Goal: Task Accomplishment & Management: Use online tool/utility

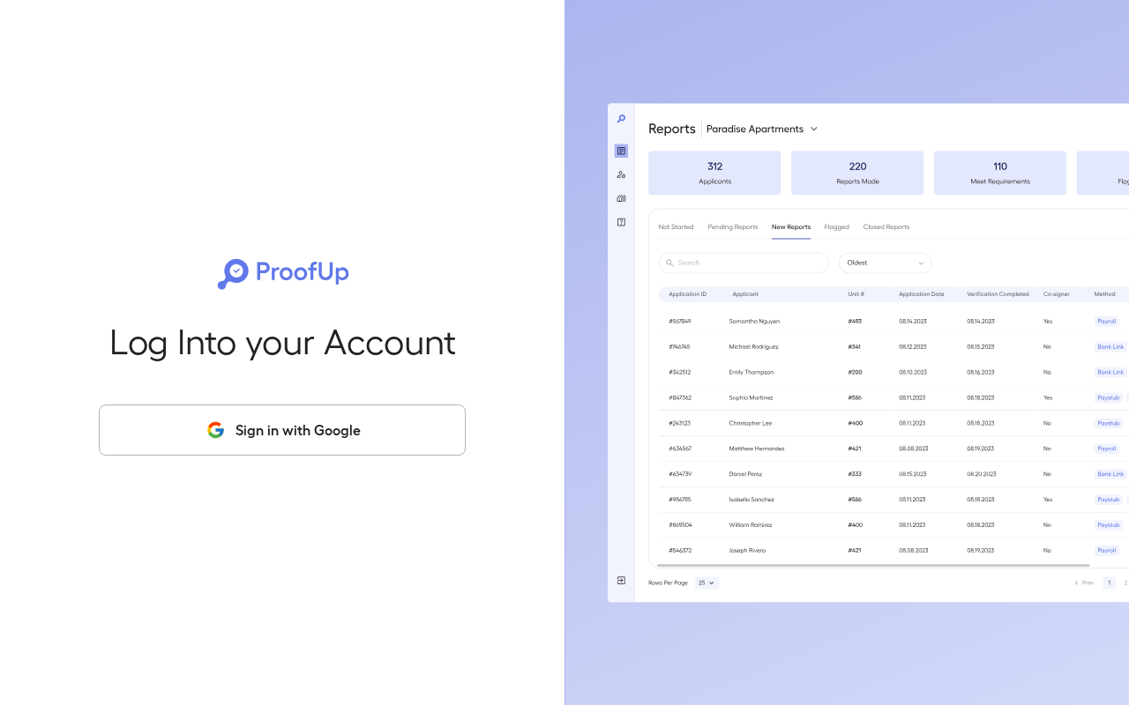
click at [277, 432] on button "Sign in with Google" at bounding box center [282, 430] width 367 height 51
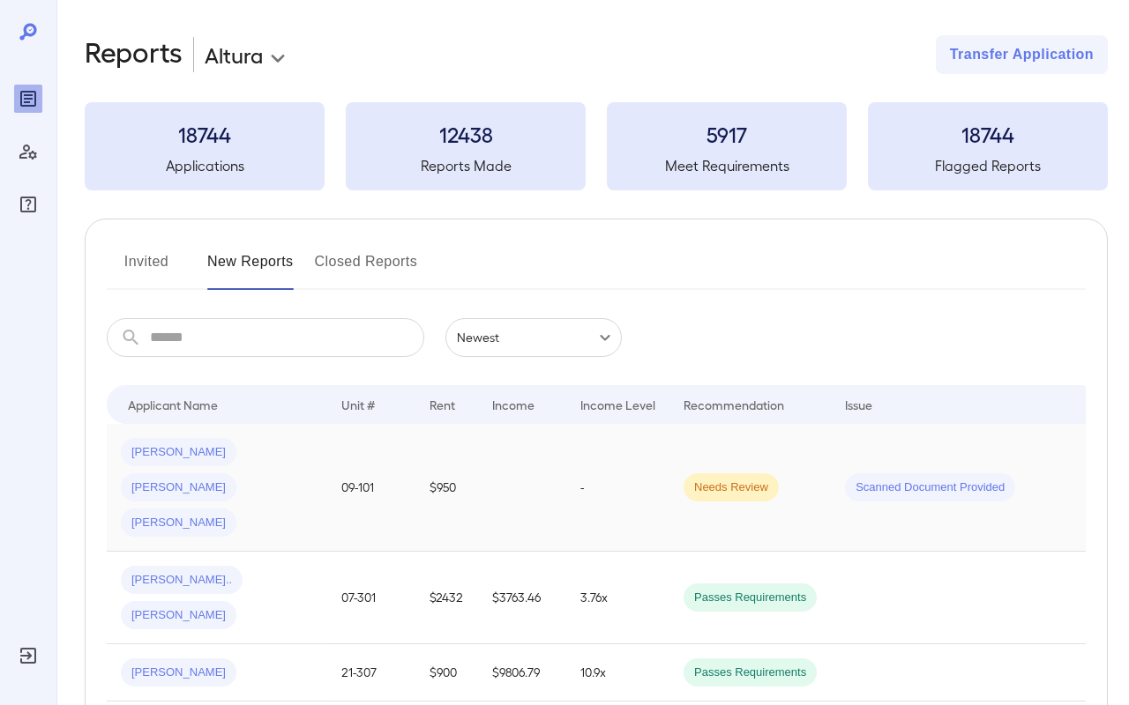
click at [305, 452] on div "Victor A... Felipe W... Luis A..." at bounding box center [217, 487] width 192 height 99
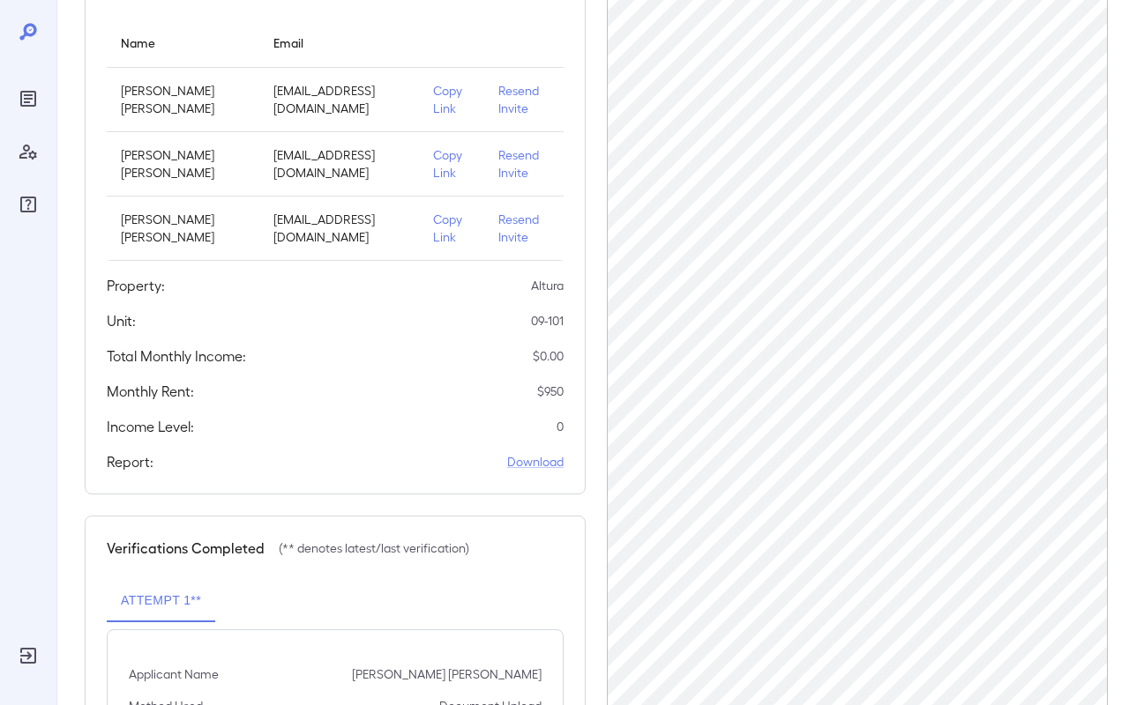
scroll to position [220, 0]
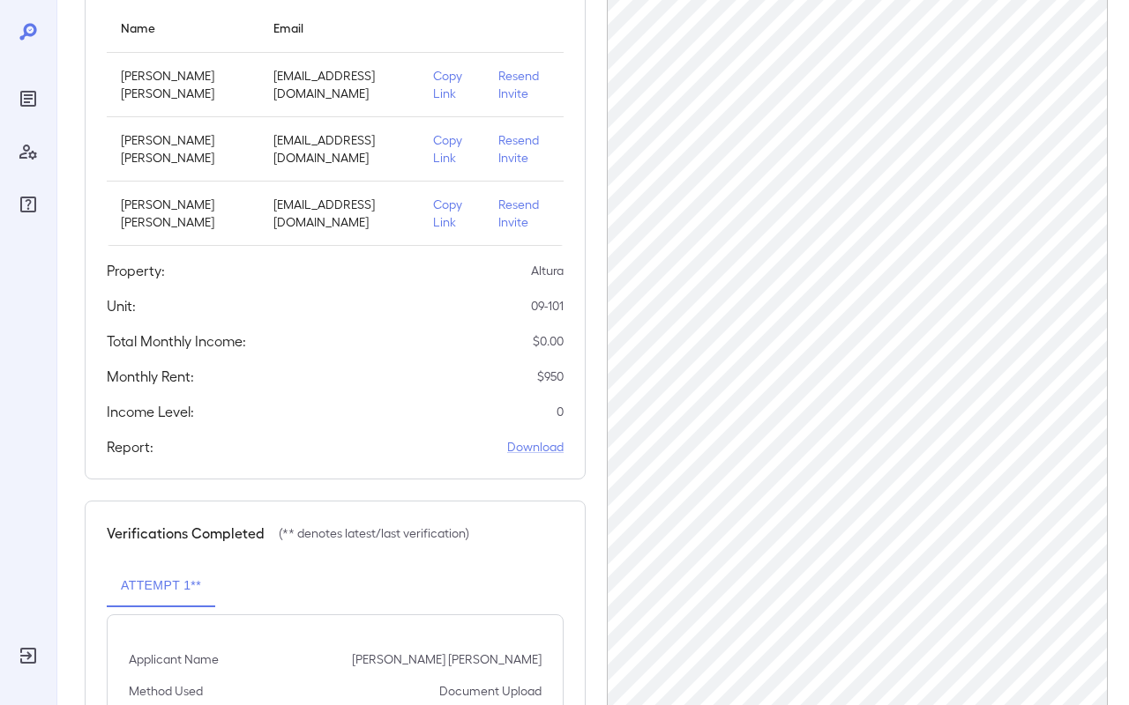
click at [466, 102] on p "Copy Link" at bounding box center [451, 84] width 37 height 35
click at [452, 231] on p "Copy Link" at bounding box center [451, 213] width 37 height 35
